Goal: Transaction & Acquisition: Purchase product/service

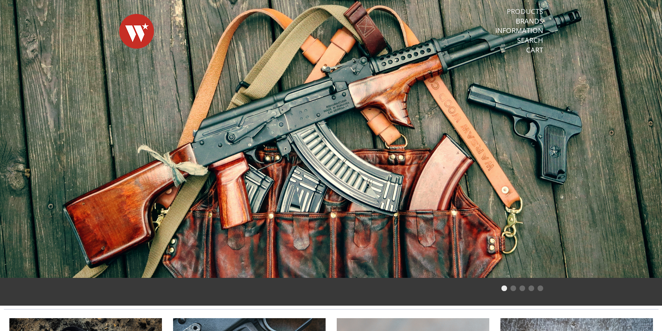
click at [525, 10] on link "Products" at bounding box center [524, 11] width 36 height 9
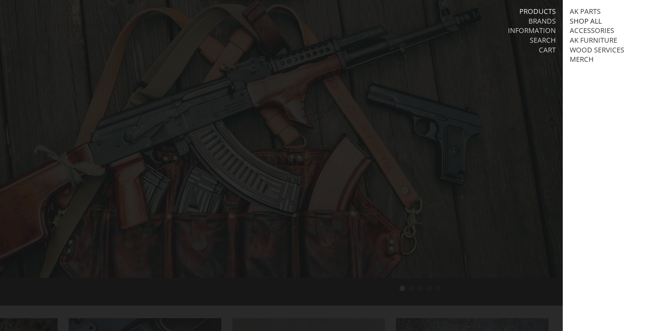
click at [592, 20] on link "Shop All" at bounding box center [586, 21] width 32 height 9
click at [530, 83] on div at bounding box center [333, 165] width 667 height 331
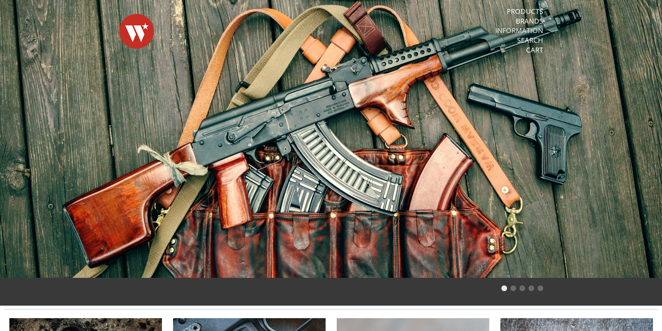
click at [510, 31] on link "Information" at bounding box center [519, 30] width 48 height 9
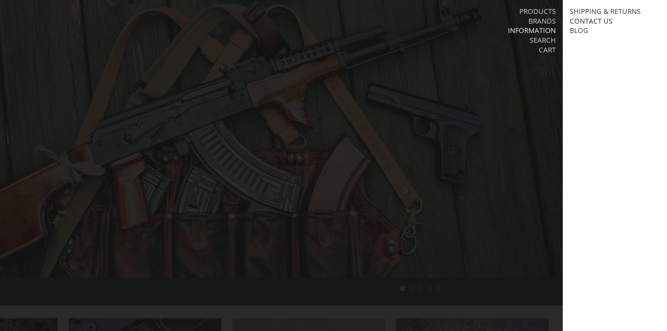
click at [593, 20] on link "Contact Us" at bounding box center [591, 21] width 43 height 9
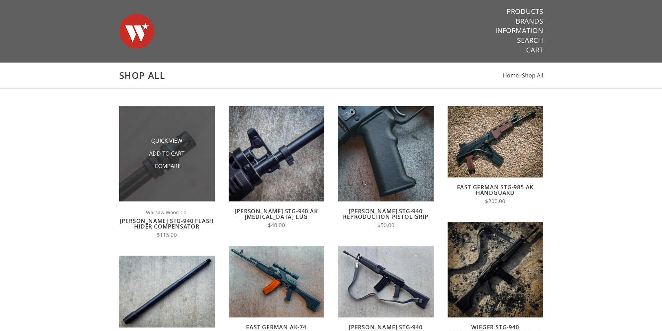
click at [187, 152] on li "Add to Cart" at bounding box center [166, 153] width 69 height 13
click at [187, 121] on img at bounding box center [167, 154] width 96 height 96
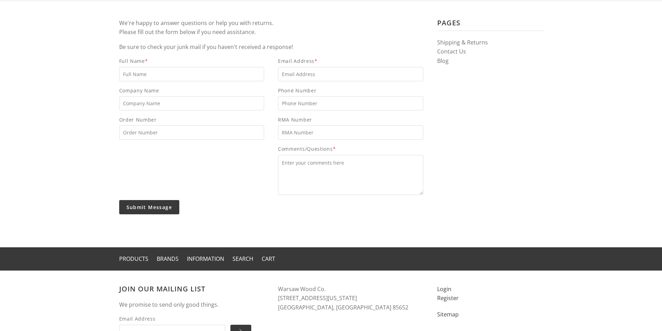
scroll to position [152, 0]
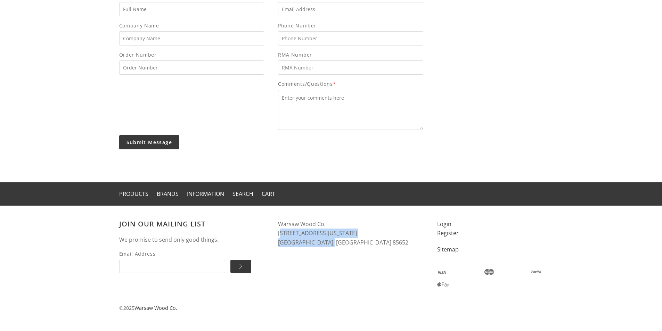
drag, startPoint x: 334, startPoint y: 243, endPoint x: 279, endPoint y: 235, distance: 55.1
click at [279, 235] on address "Warsaw Wood Co. 5800 W Arizona Pavilions Dr. #533 Cortaro, AZ 85652" at bounding box center [350, 234] width 145 height 28
copy address "5800 W Arizona Pavilions Dr. #533 Cortaro, AZ 85652"
click at [283, 280] on div "Join our mailing list We promise to send only good things. Email Address  Wars…" at bounding box center [331, 248] width 438 height 84
